Goal: Register for event/course

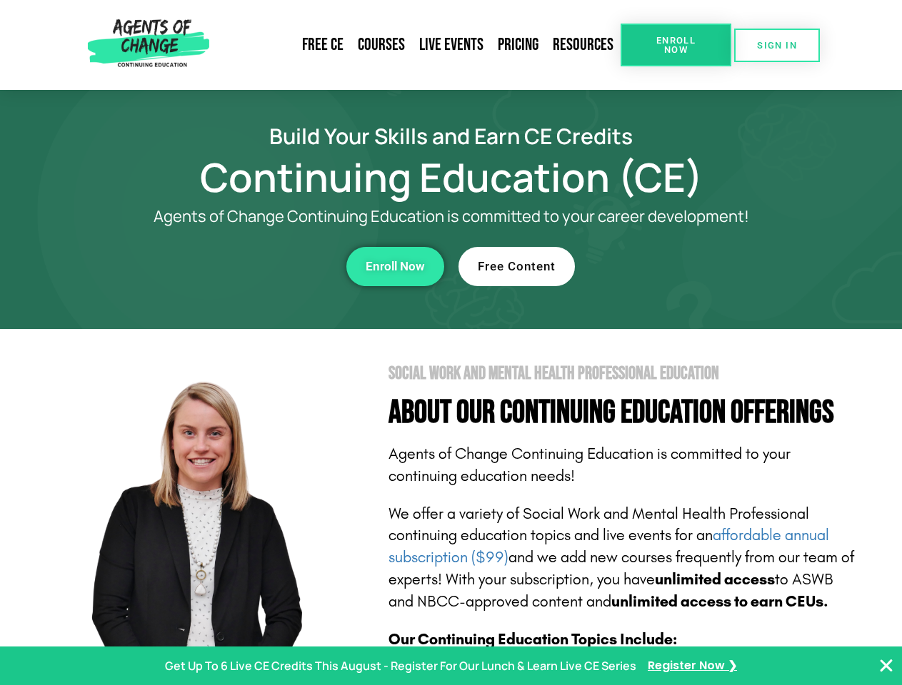
click at [450, 343] on section "Social Work and Mental Health Professional Education About Our Continuing Educa…" at bounding box center [451, 629] width 902 height 600
click at [675, 45] on span "Enroll Now" at bounding box center [675, 45] width 65 height 19
click at [777, 45] on span "SIGN IN" at bounding box center [777, 45] width 40 height 9
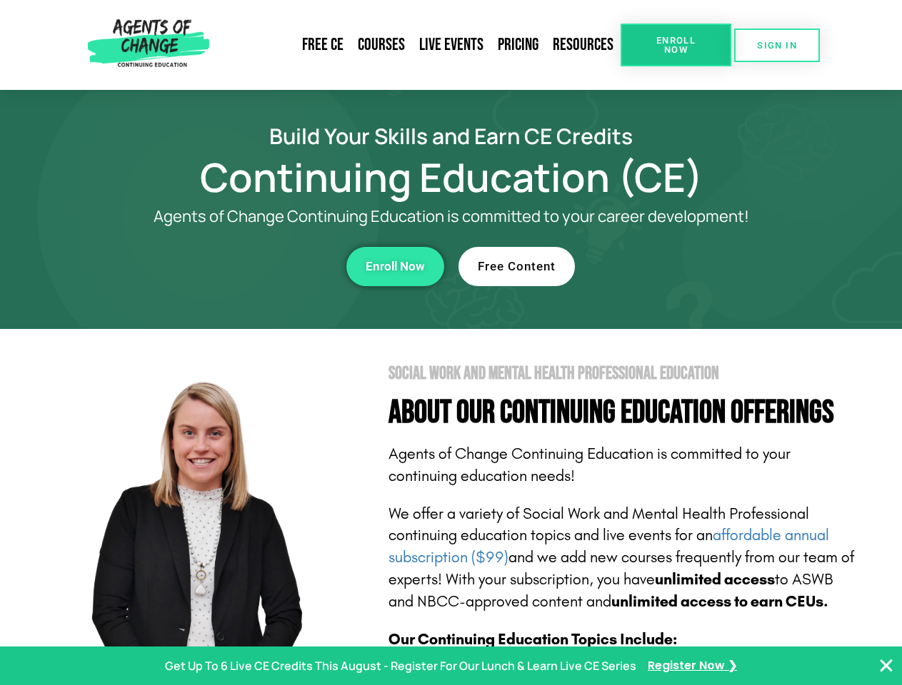
click at [248, 266] on div "Enroll Now" at bounding box center [247, 266] width 393 height 39
click at [395, 266] on span "Enroll Now" at bounding box center [394, 267] width 59 height 12
click at [655, 266] on div "Free Content" at bounding box center [654, 266] width 393 height 39
